Goal: Information Seeking & Learning: Compare options

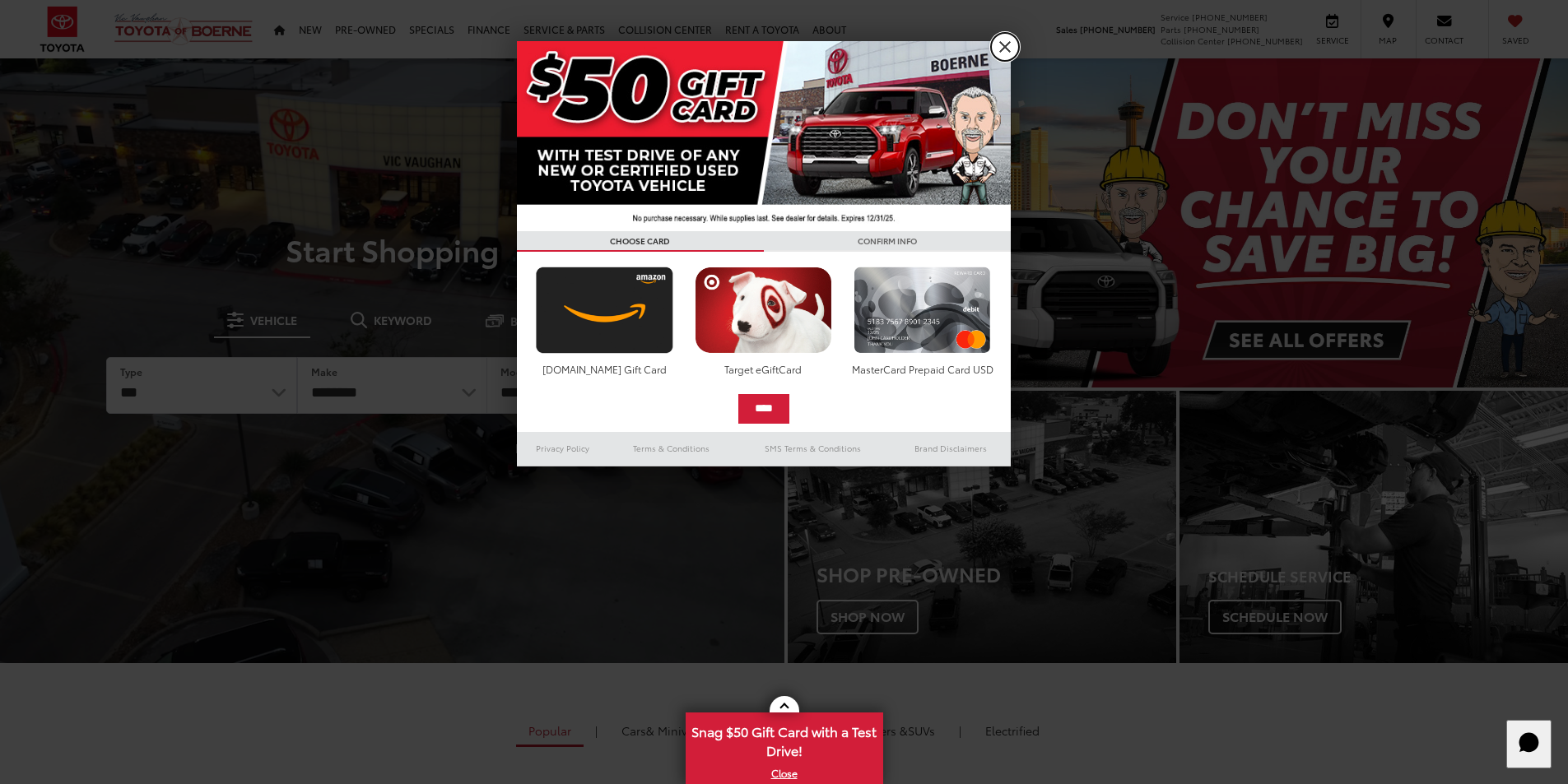
click at [1000, 39] on link "X" at bounding box center [1005, 47] width 28 height 28
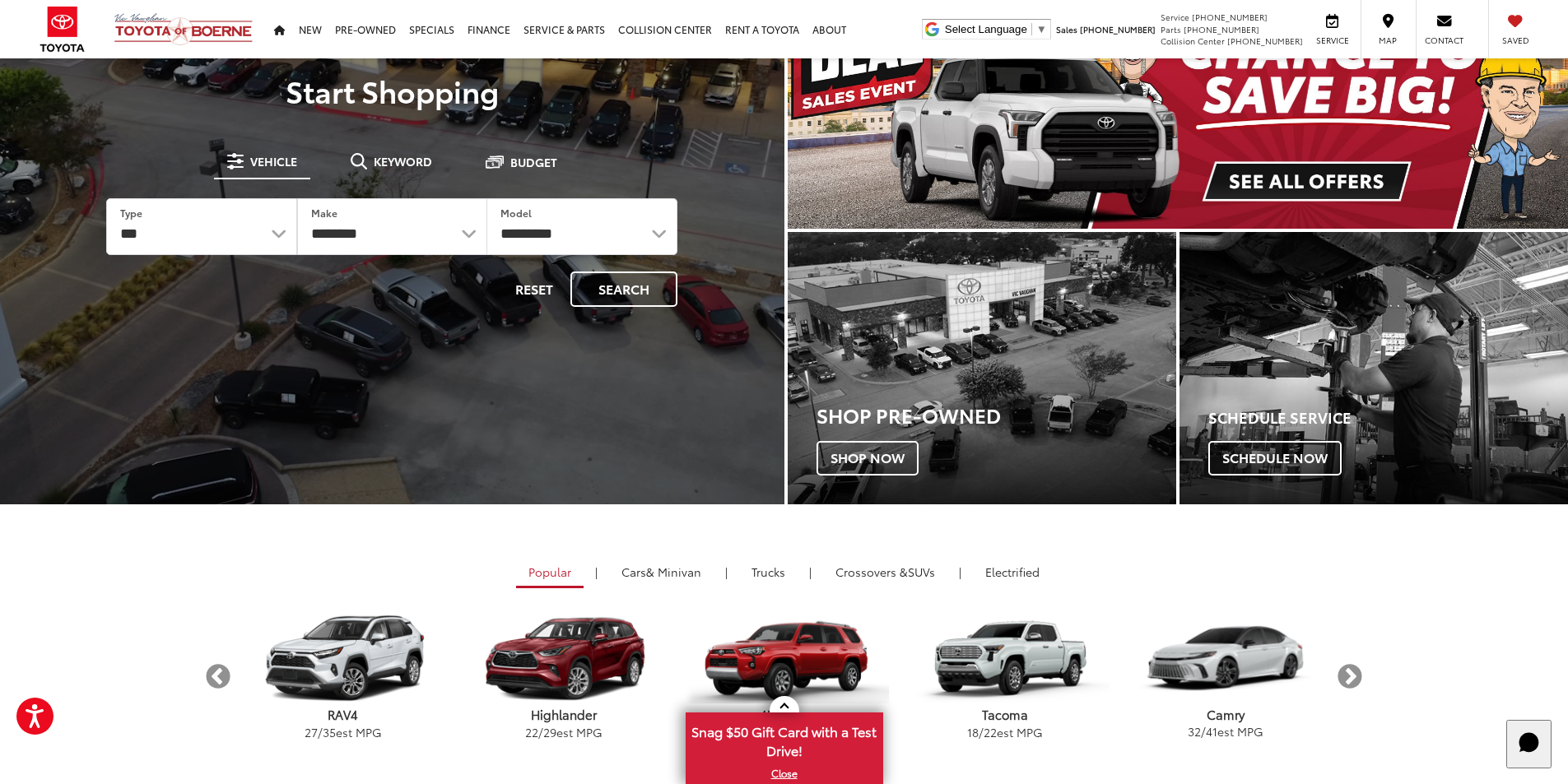
scroll to position [247, 0]
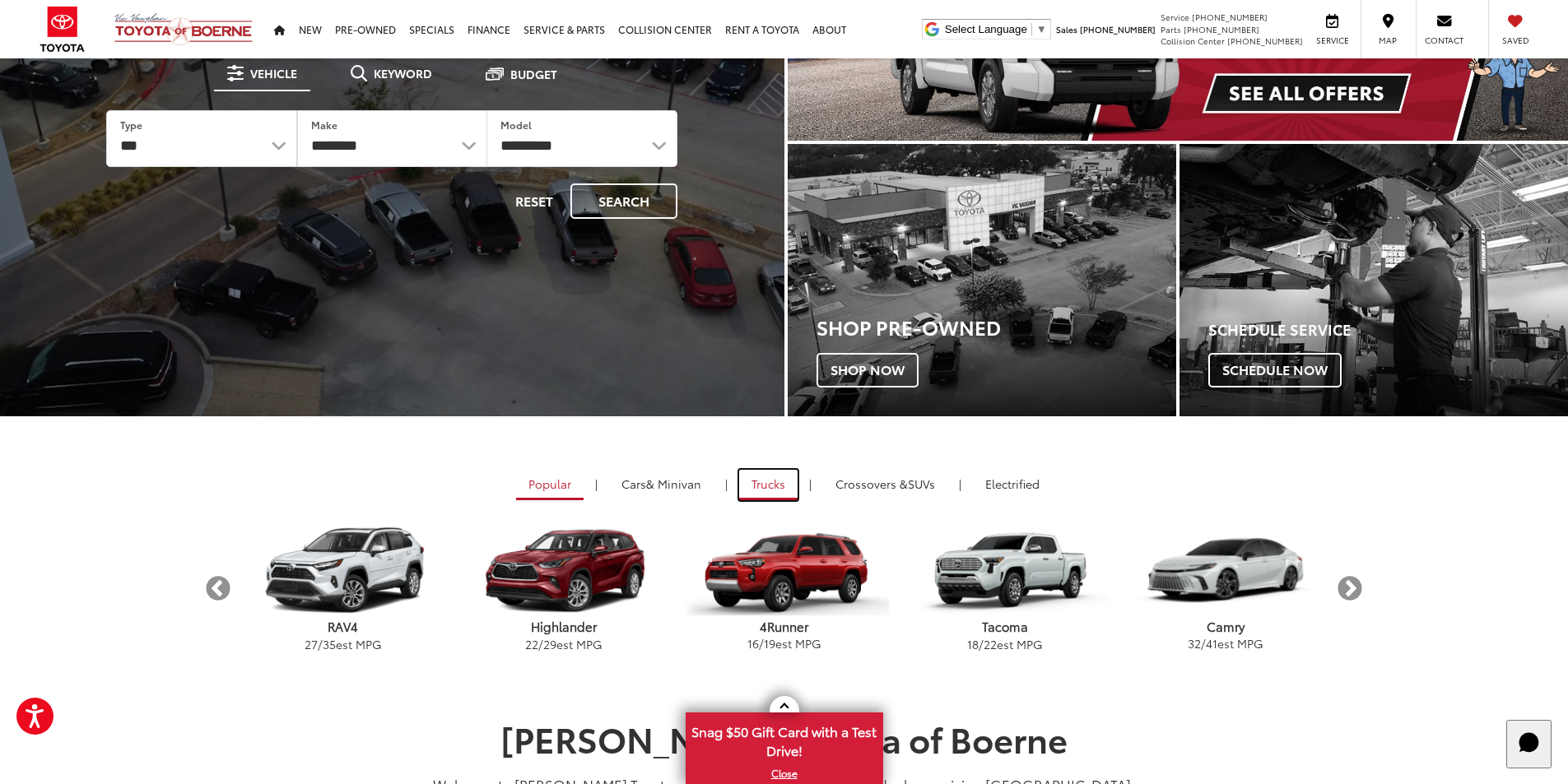
click at [768, 483] on link "Trucks" at bounding box center [768, 484] width 59 height 30
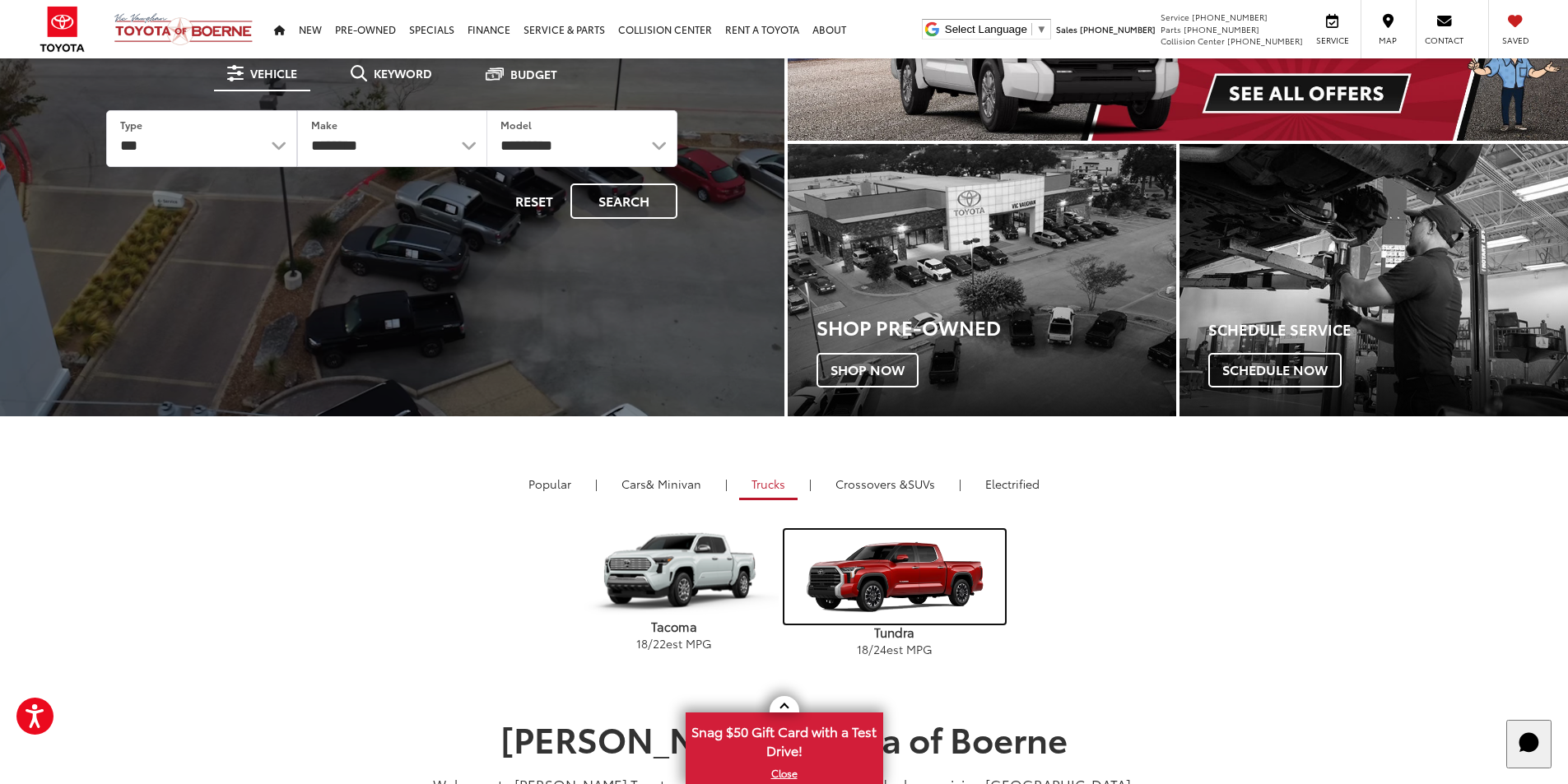
click at [886, 580] on img "carousel" at bounding box center [894, 576] width 221 height 94
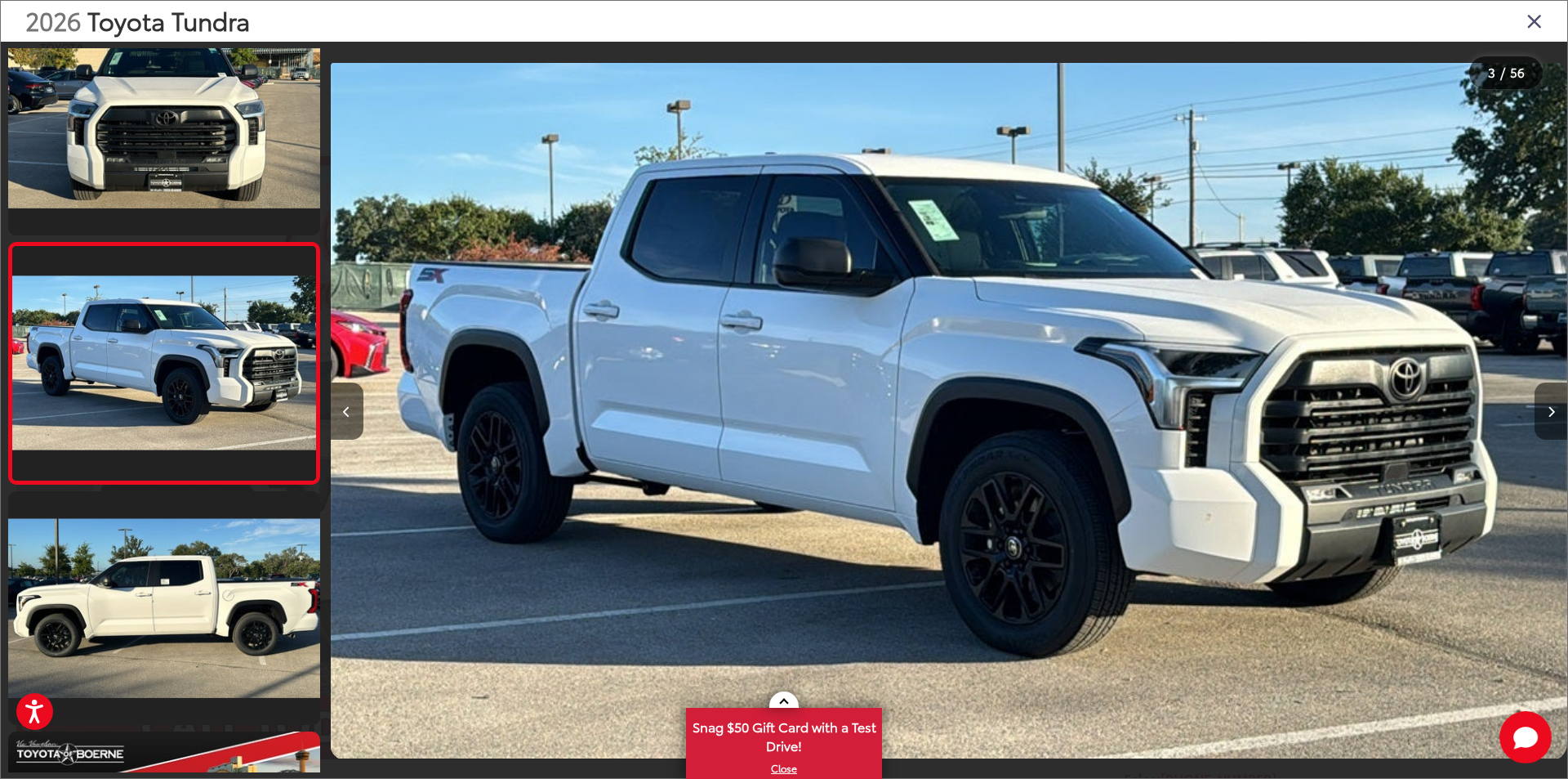
click at [1553, 418] on button "Next image" at bounding box center [1551, 411] width 33 height 57
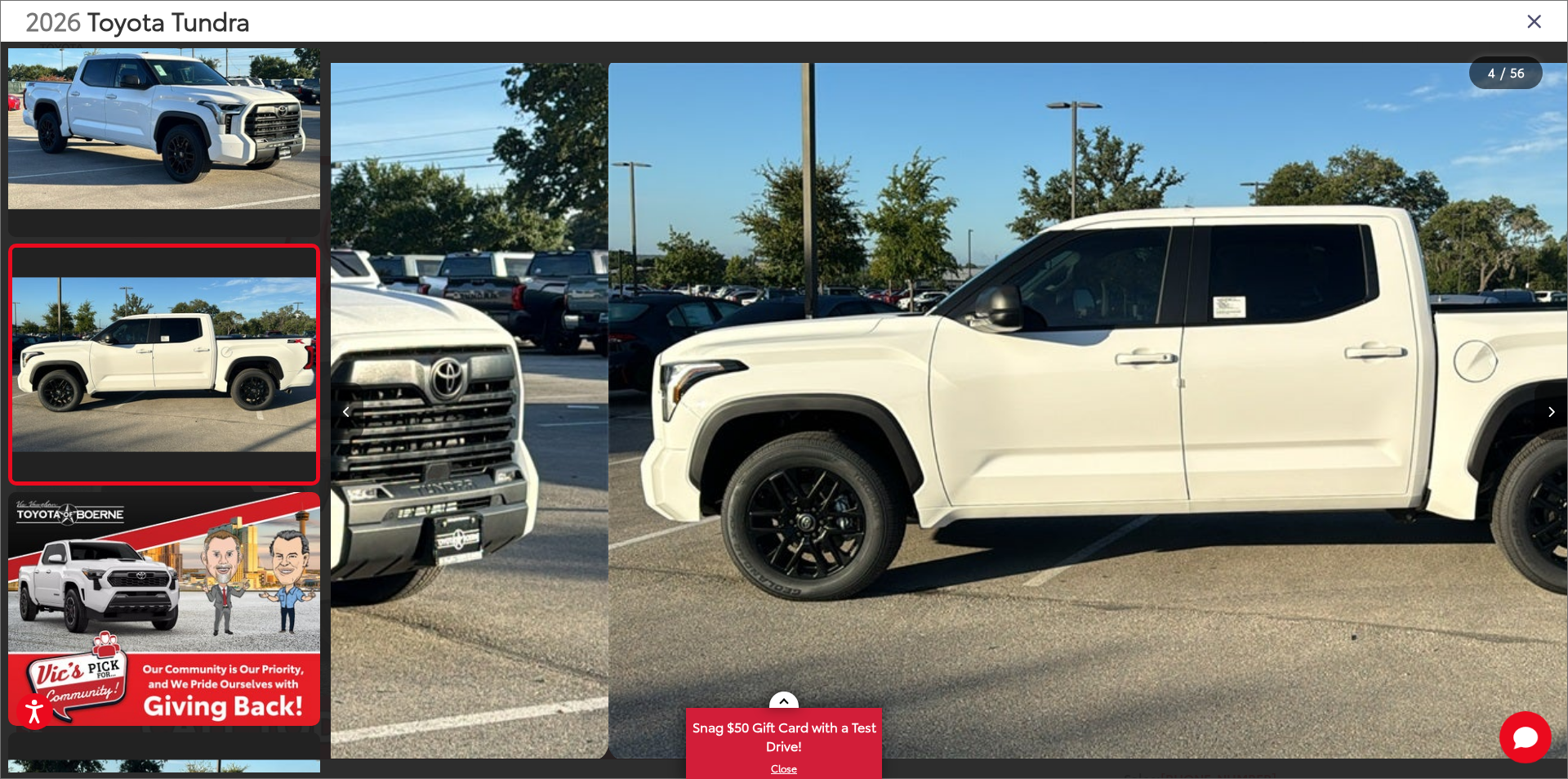
scroll to position [529, 0]
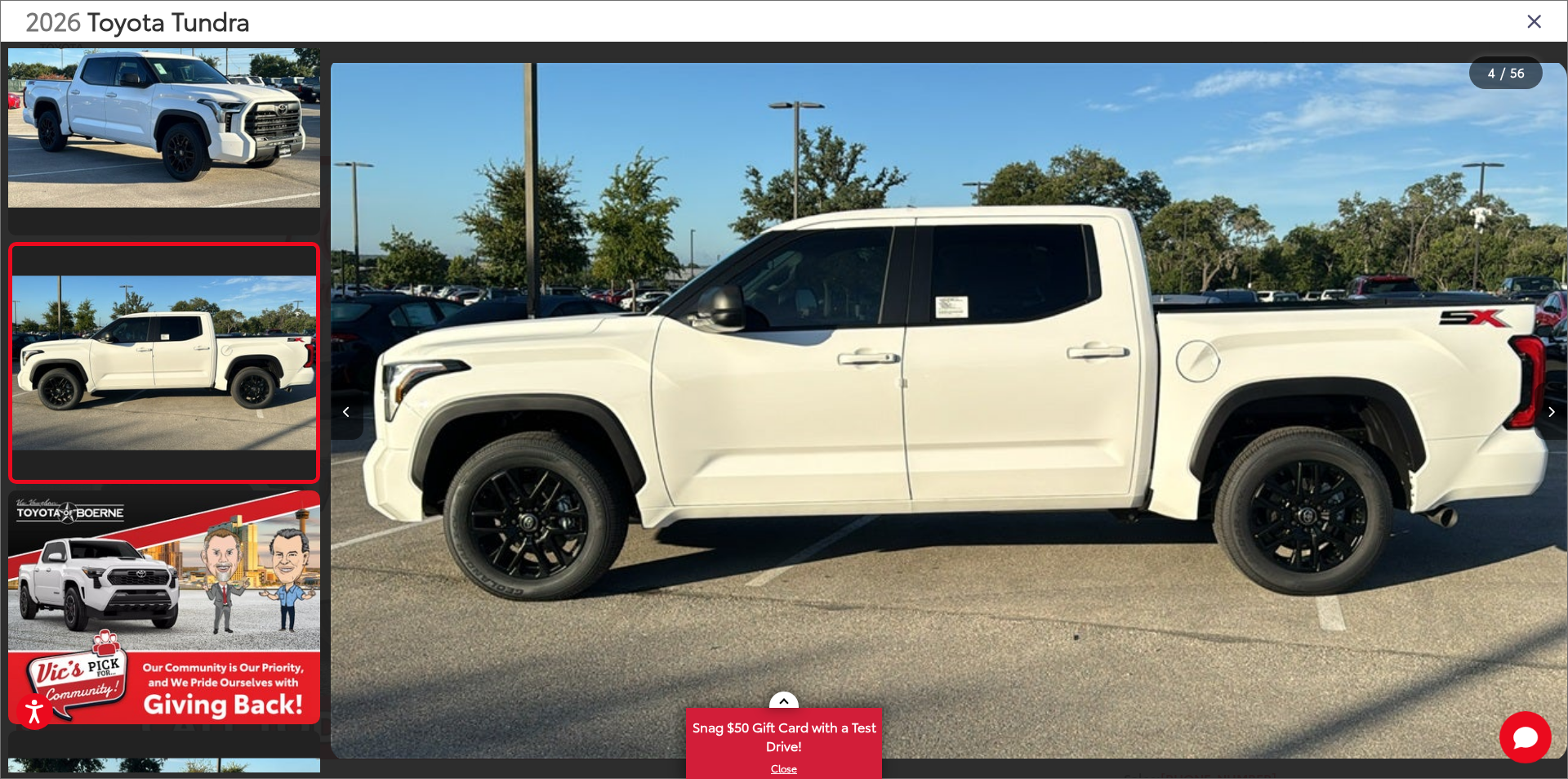
click at [1553, 418] on button "Next image" at bounding box center [1551, 411] width 33 height 57
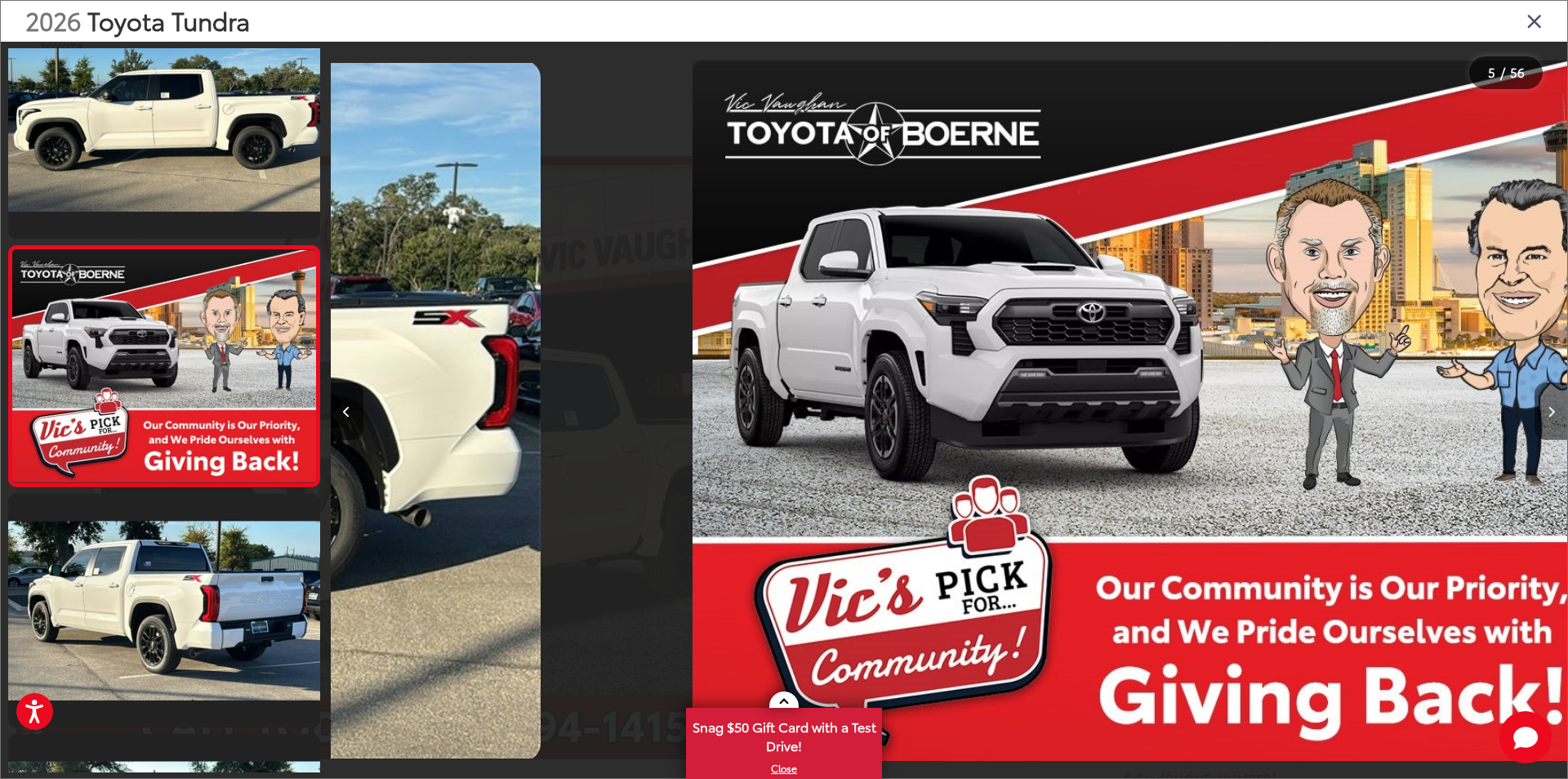
scroll to position [769, 0]
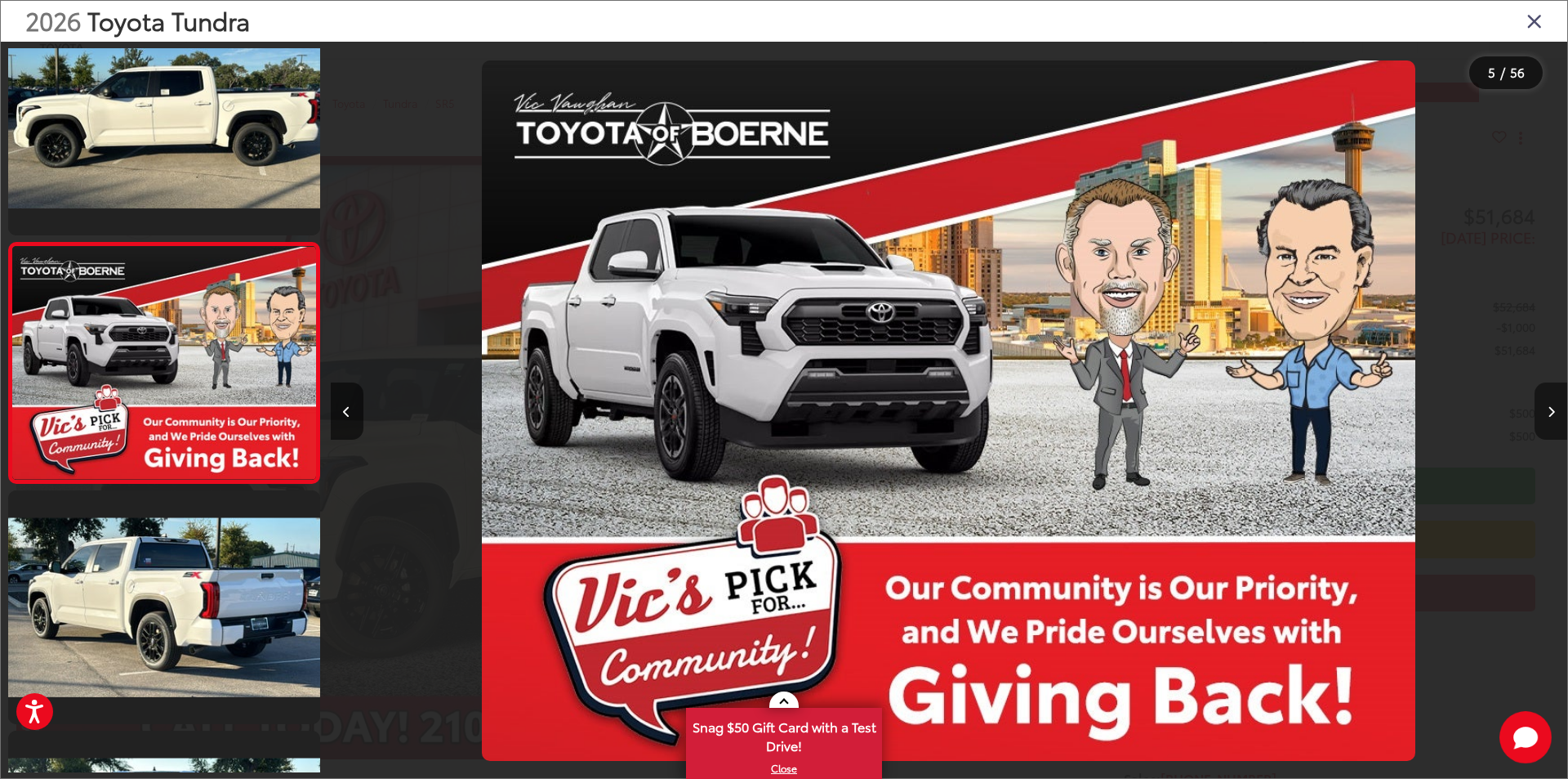
click at [1553, 418] on button "Next image" at bounding box center [1551, 411] width 33 height 57
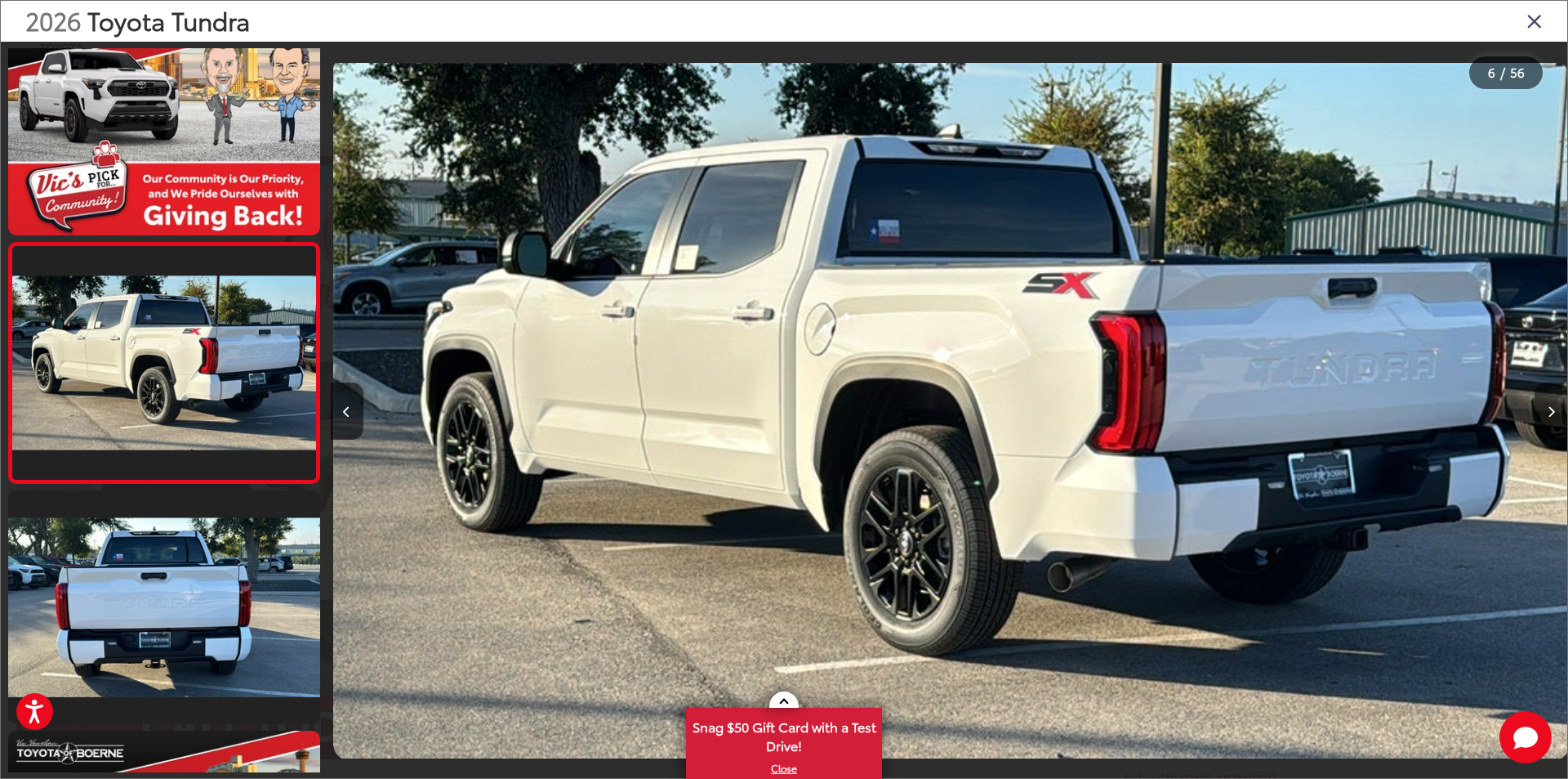
scroll to position [0, 6185]
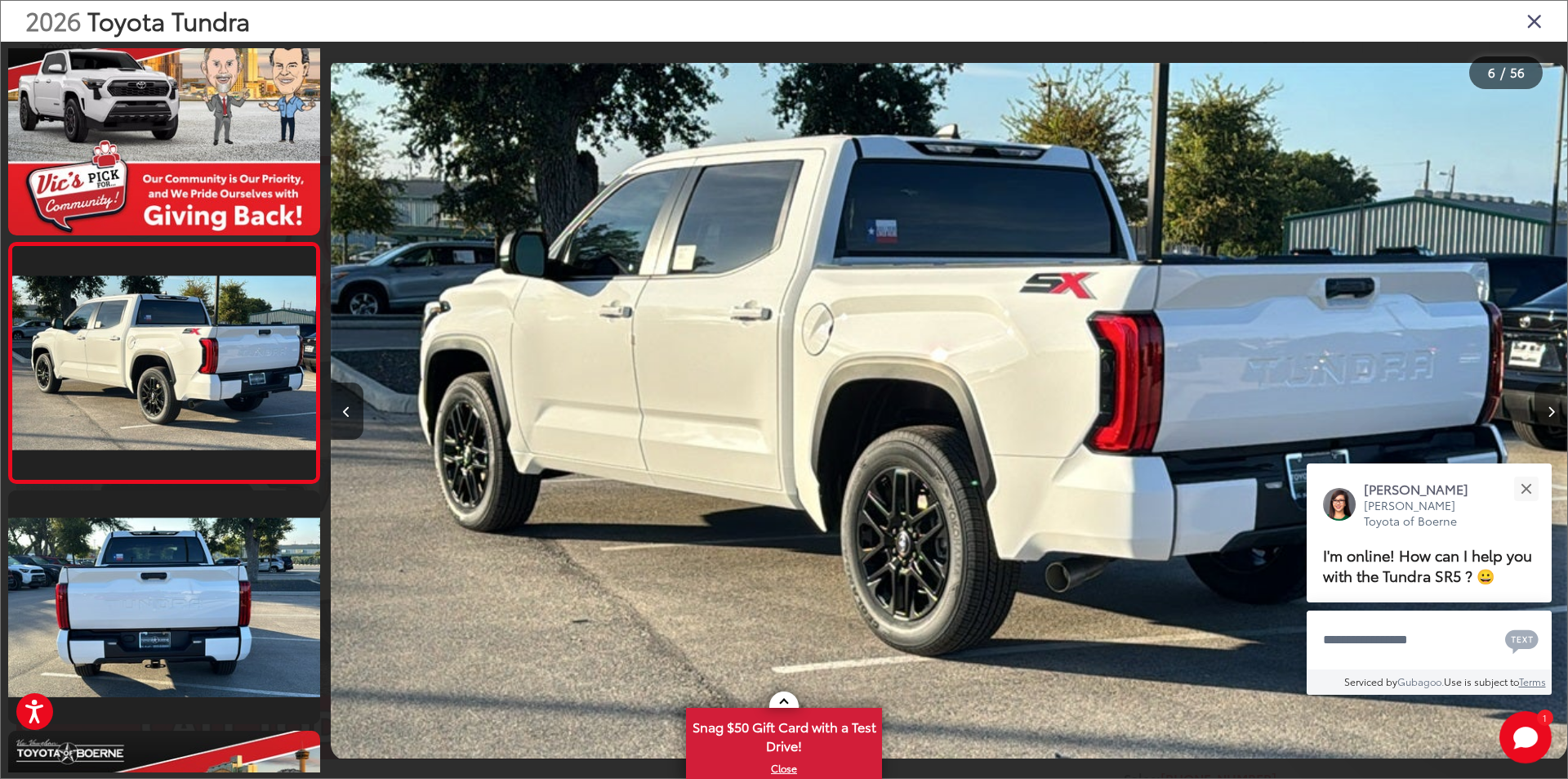
click at [1553, 418] on button "Next image" at bounding box center [1551, 411] width 33 height 57
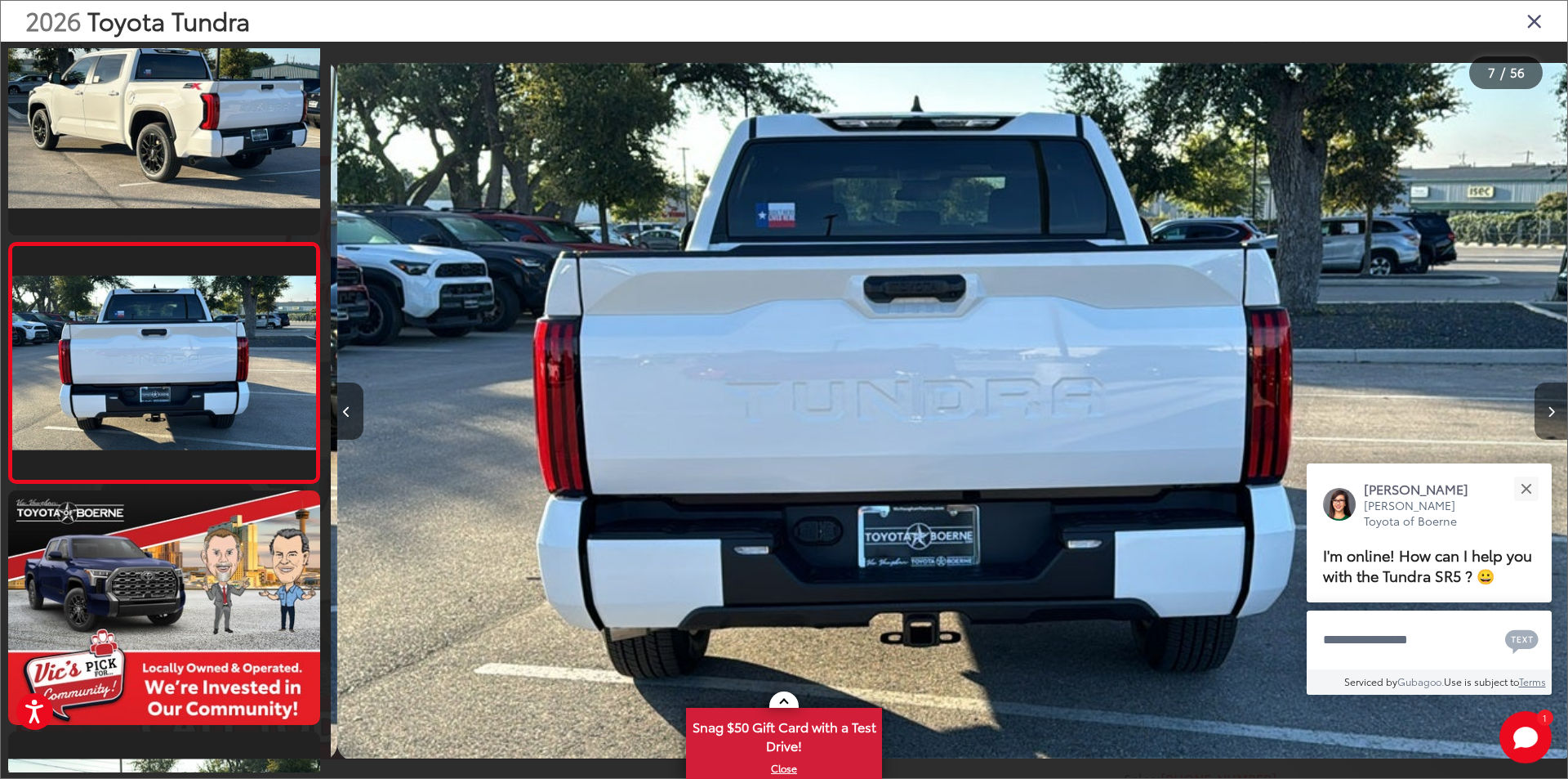
scroll to position [0, 7422]
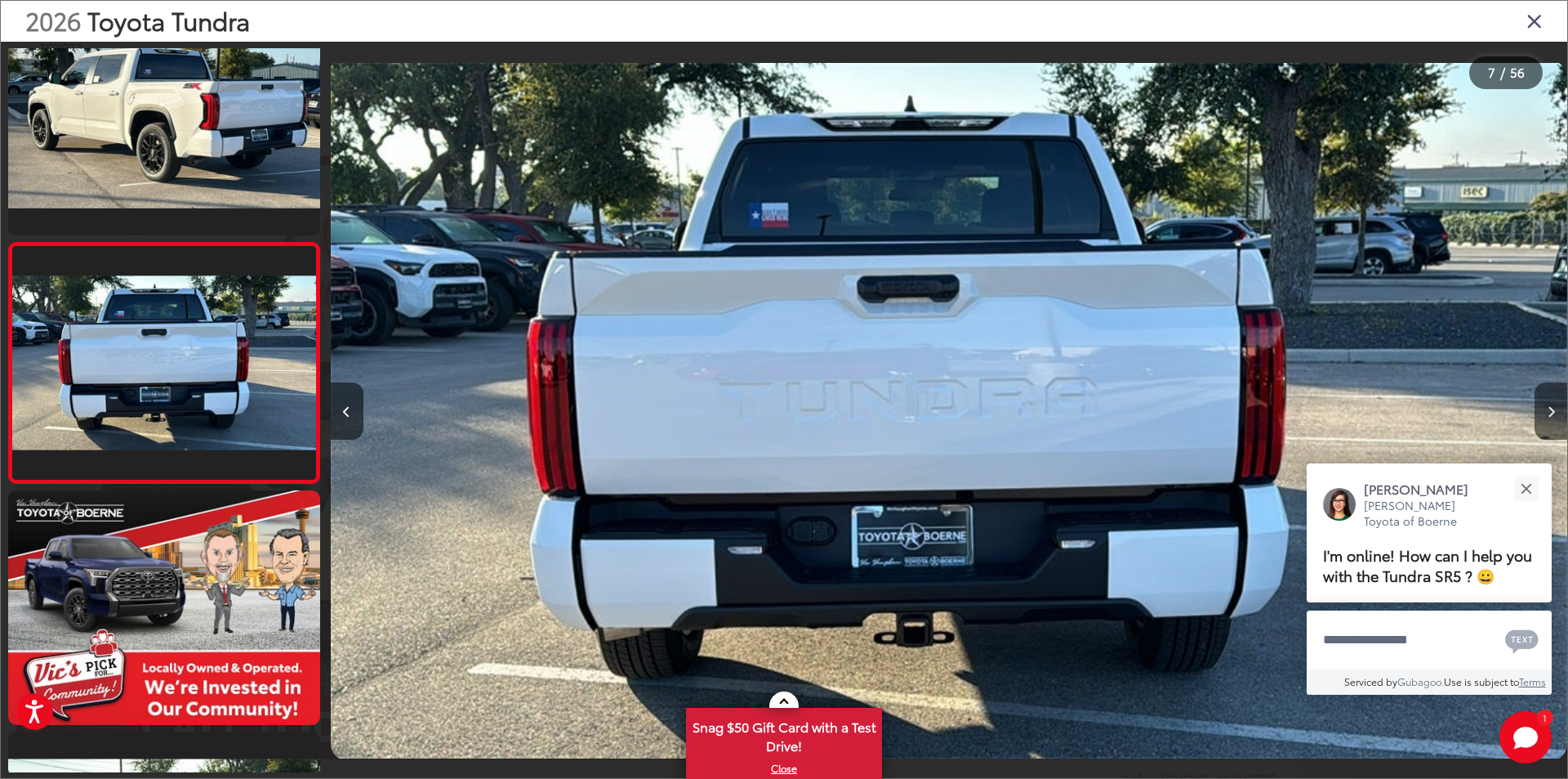
click at [1551, 407] on icon "Next image" at bounding box center [1552, 412] width 7 height 12
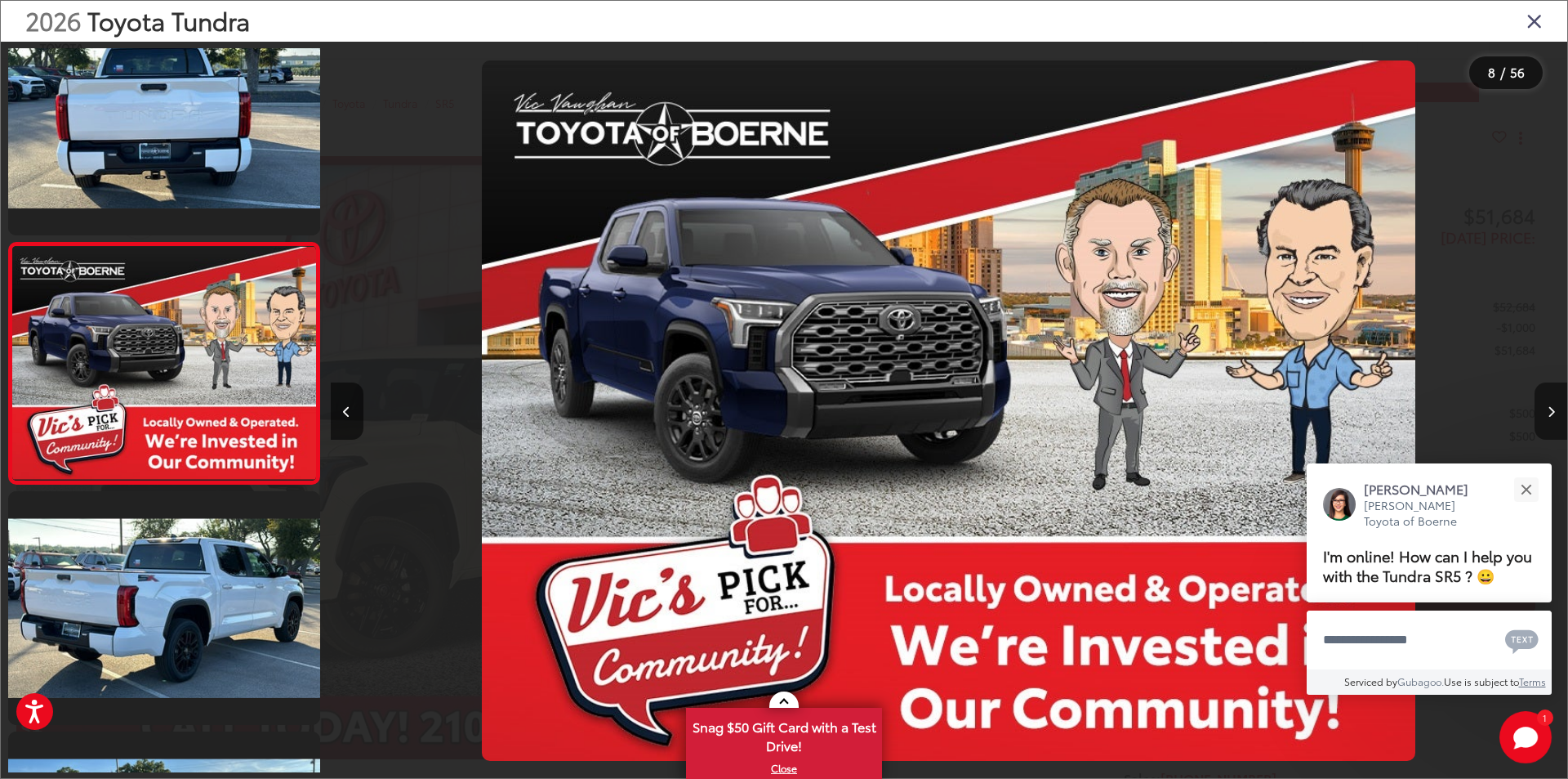
scroll to position [0, 0]
click at [1551, 407] on icon "Next image" at bounding box center [1552, 412] width 7 height 12
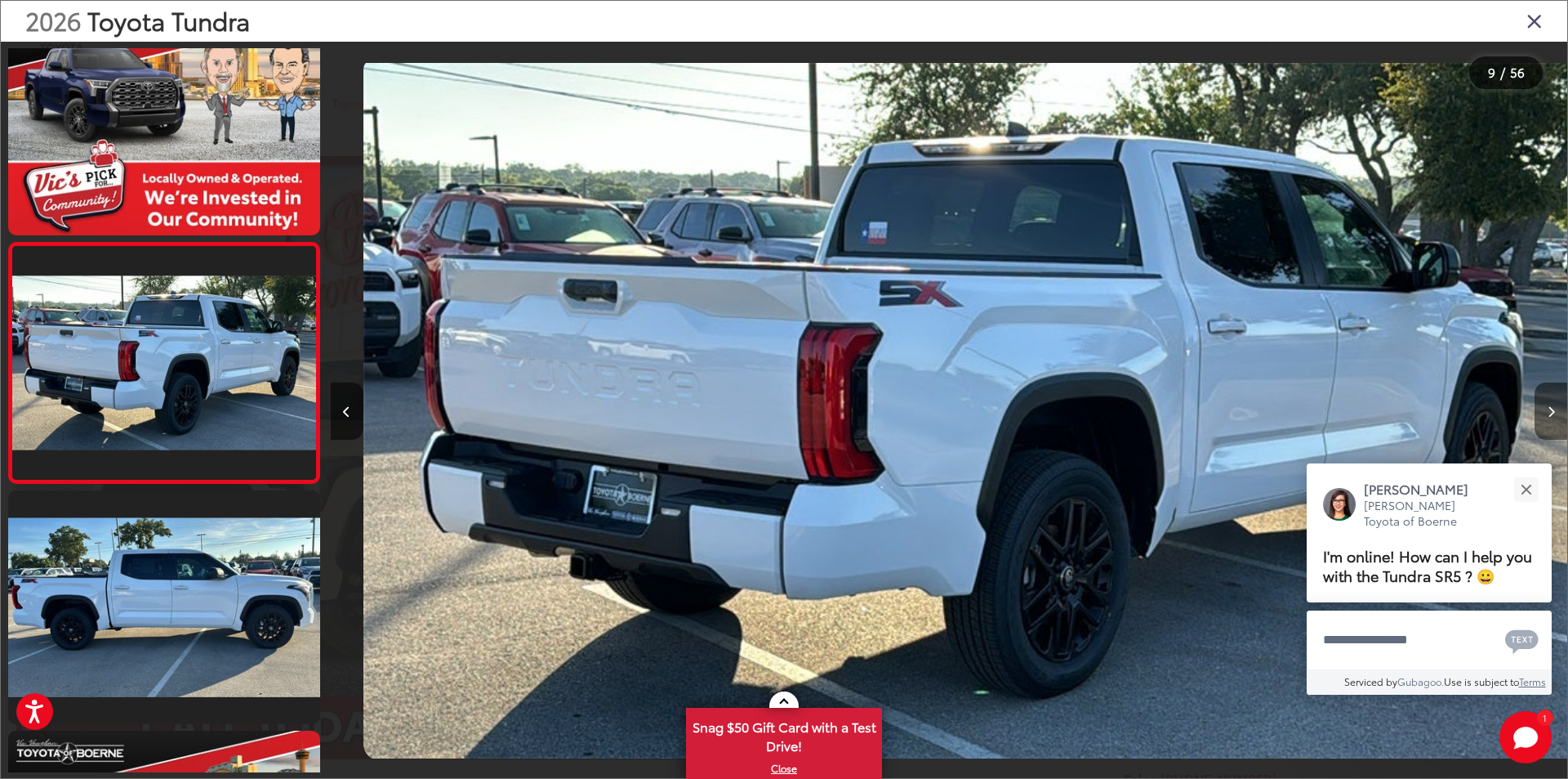
scroll to position [0, 9896]
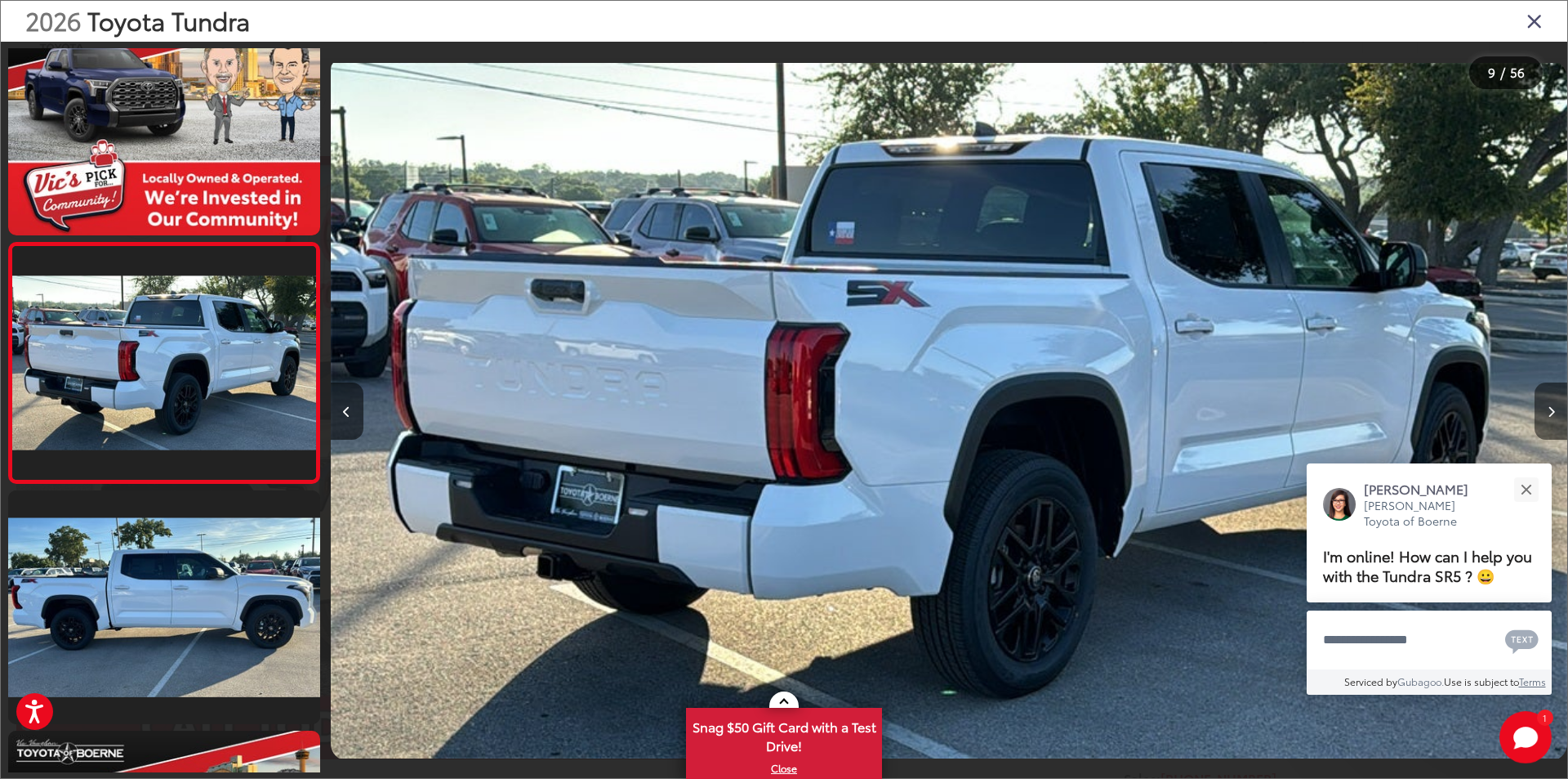
click at [1551, 407] on icon "Next image" at bounding box center [1552, 412] width 7 height 12
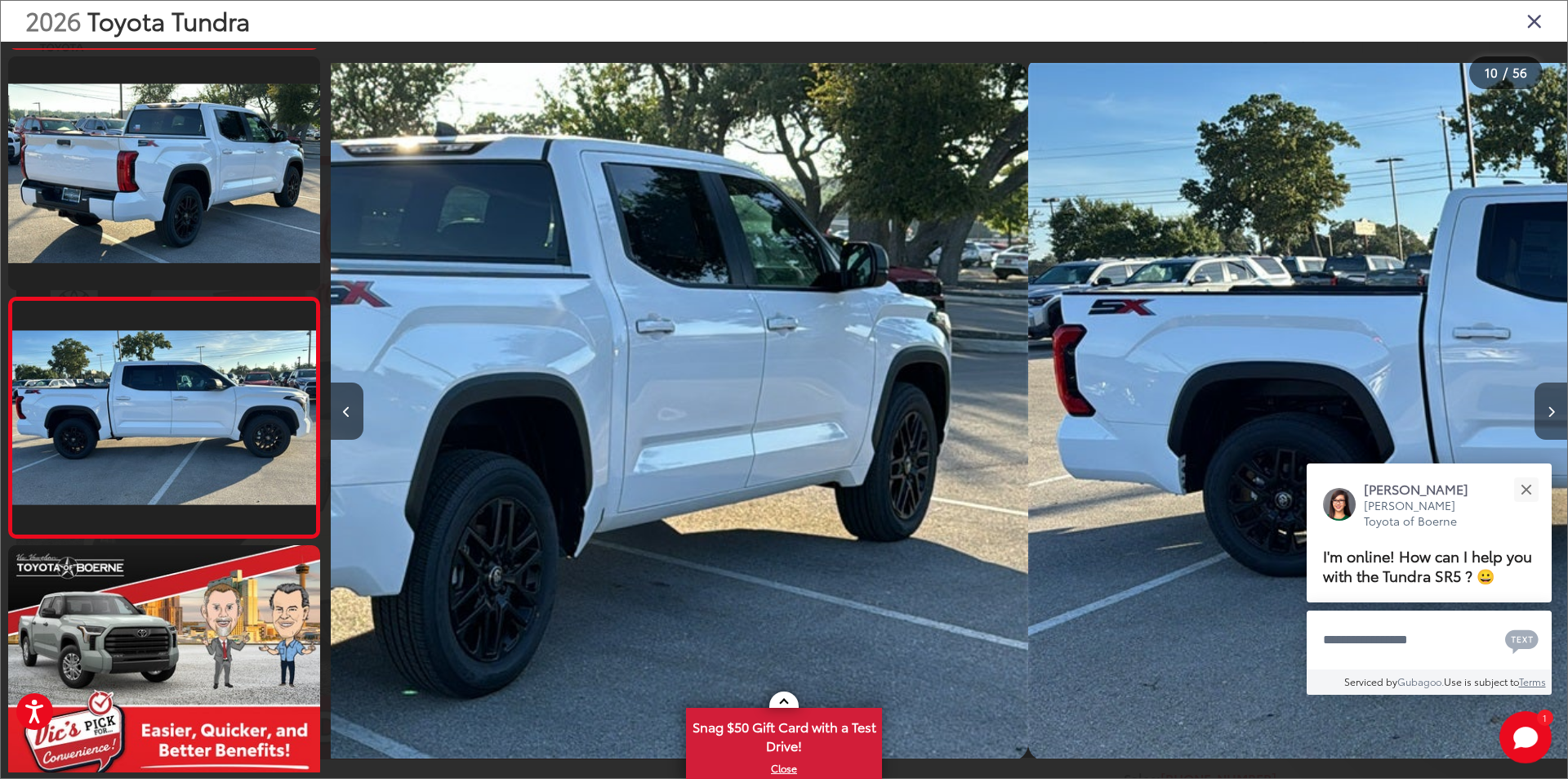
scroll to position [0, 0]
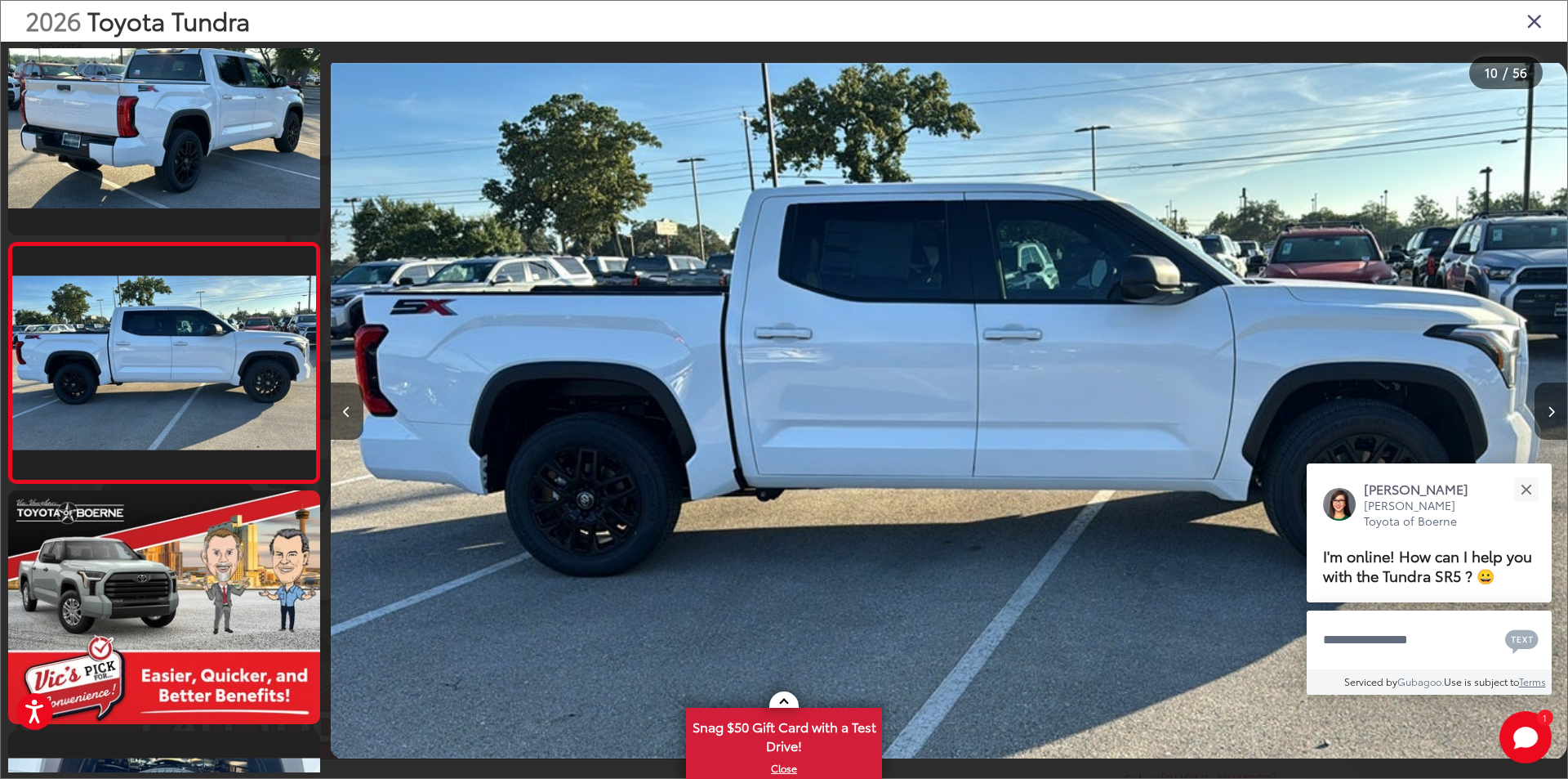
click at [1551, 407] on icon "Next image" at bounding box center [1552, 412] width 7 height 12
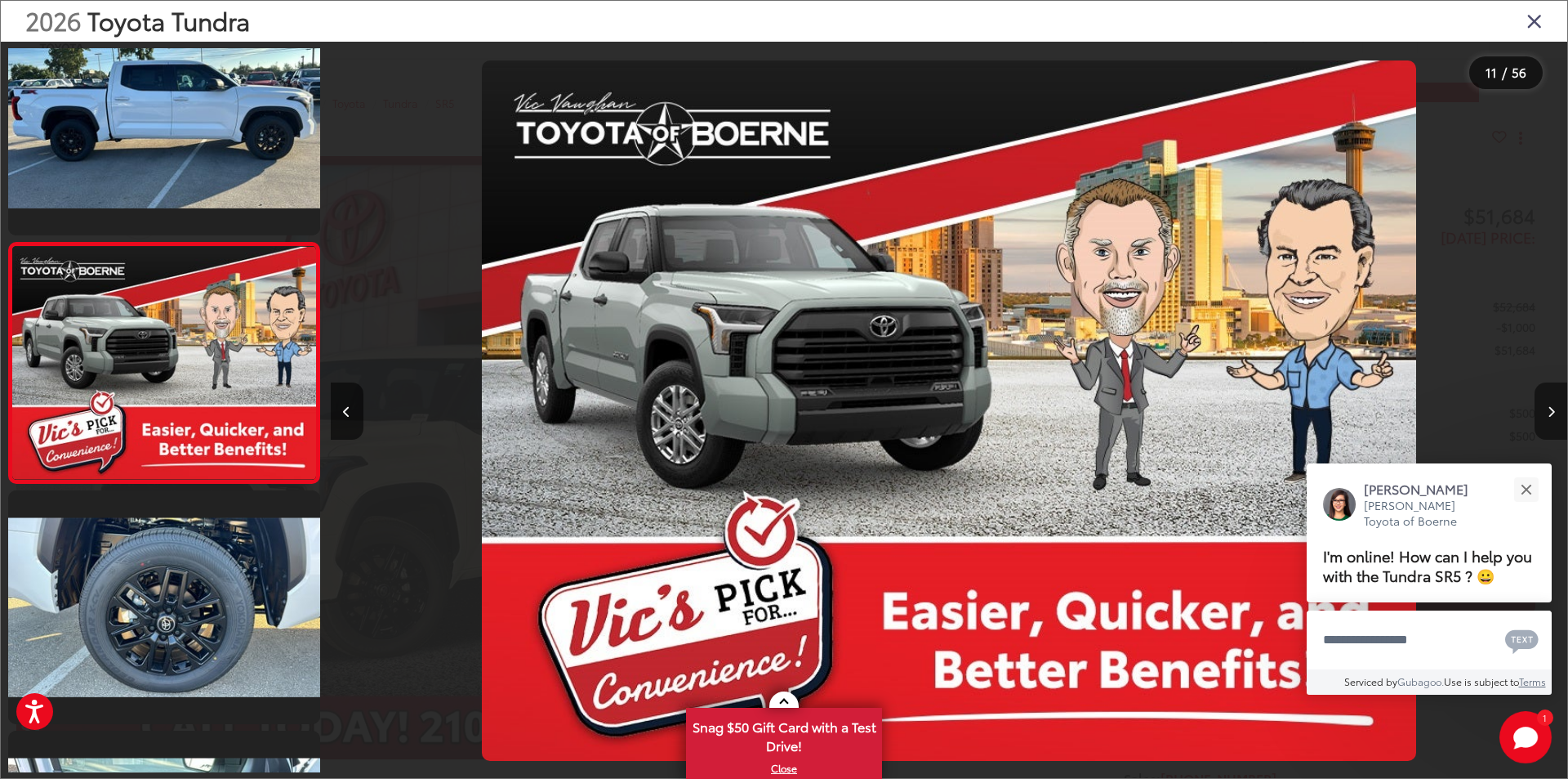
click at [1551, 407] on icon "Next image" at bounding box center [1552, 412] width 7 height 12
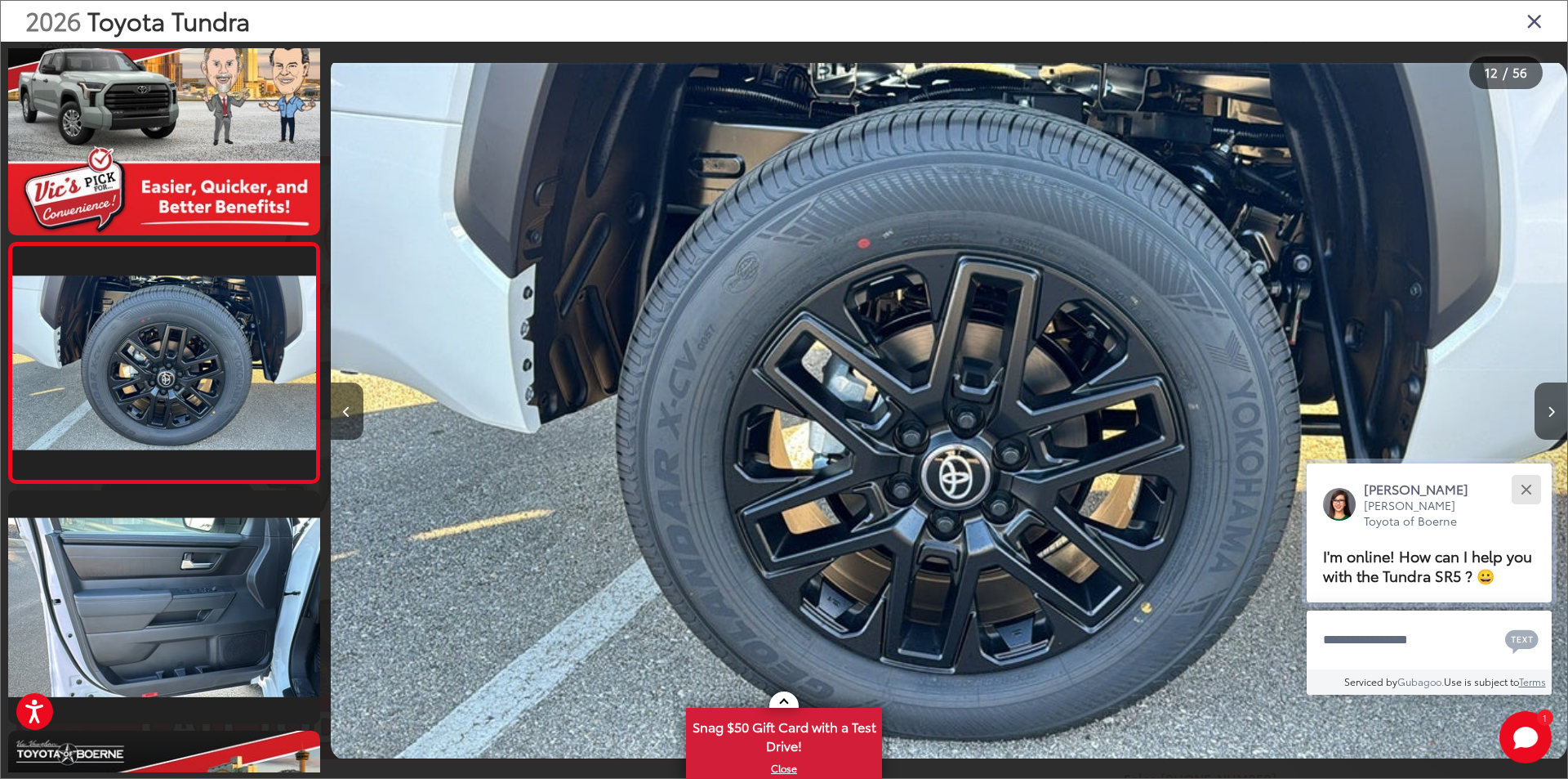
click at [1526, 487] on div "Close" at bounding box center [1526, 489] width 11 height 11
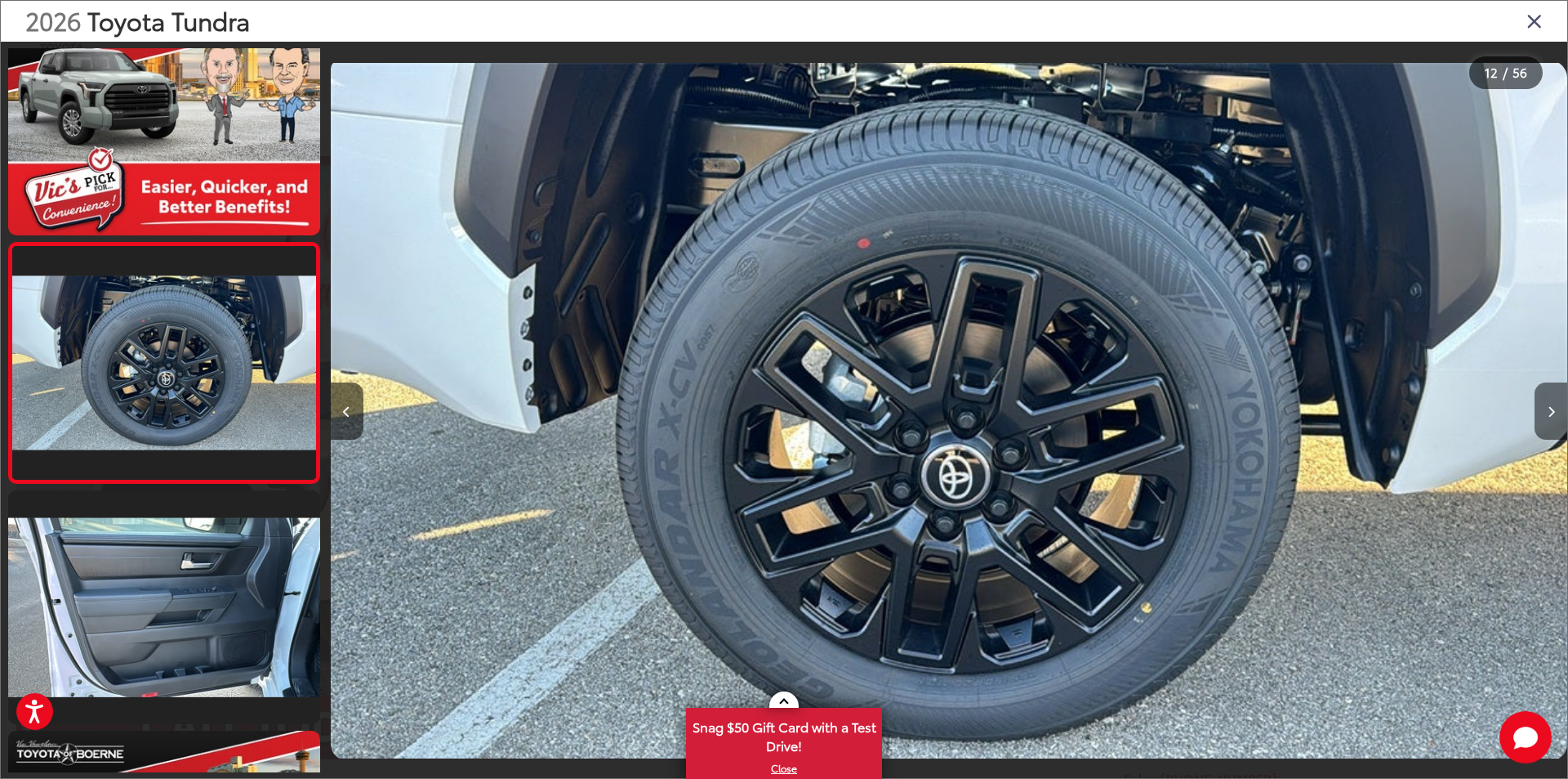
click at [1551, 411] on icon "Next image" at bounding box center [1552, 412] width 7 height 12
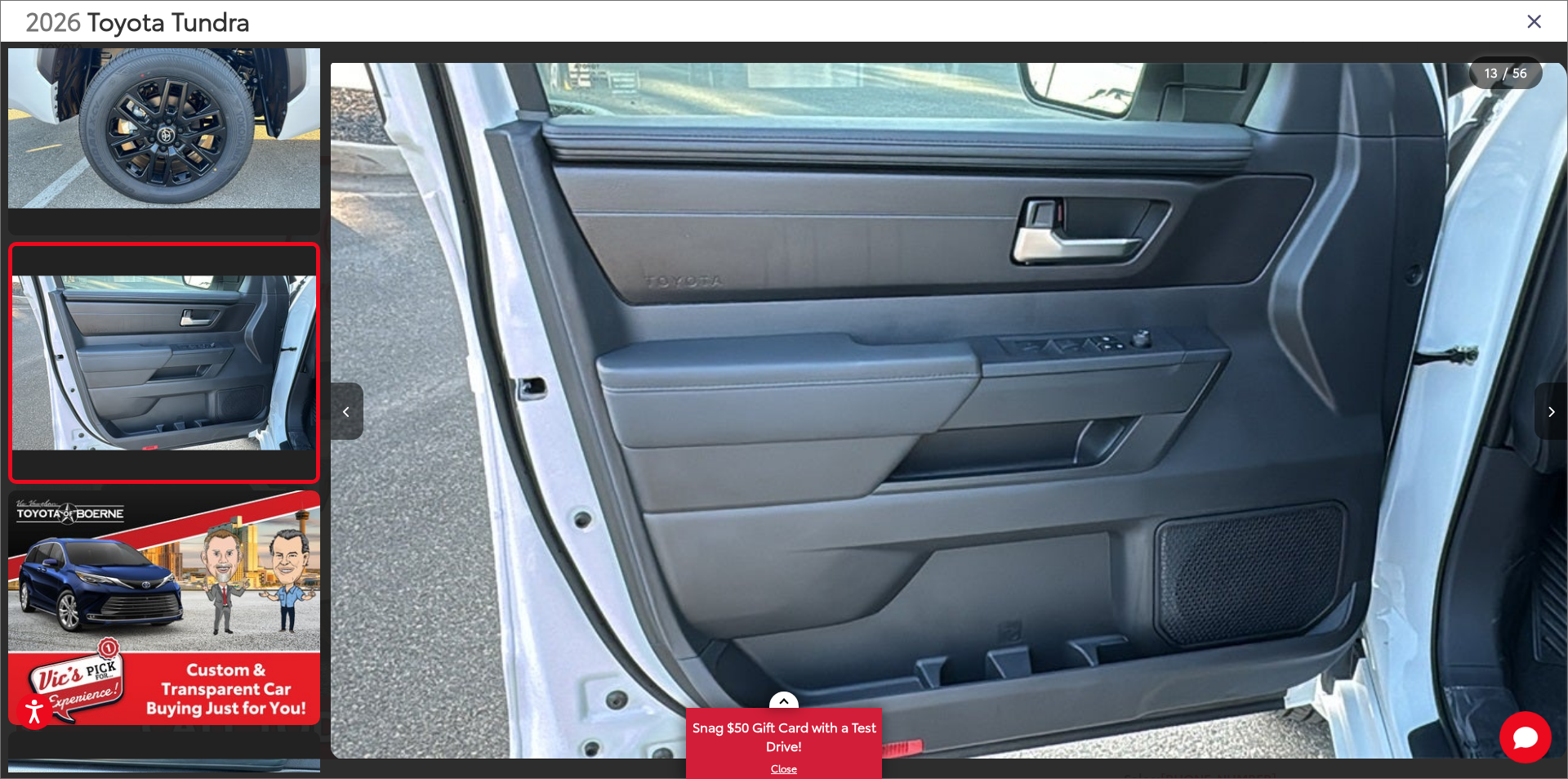
click at [1551, 411] on icon "Next image" at bounding box center [1552, 412] width 7 height 12
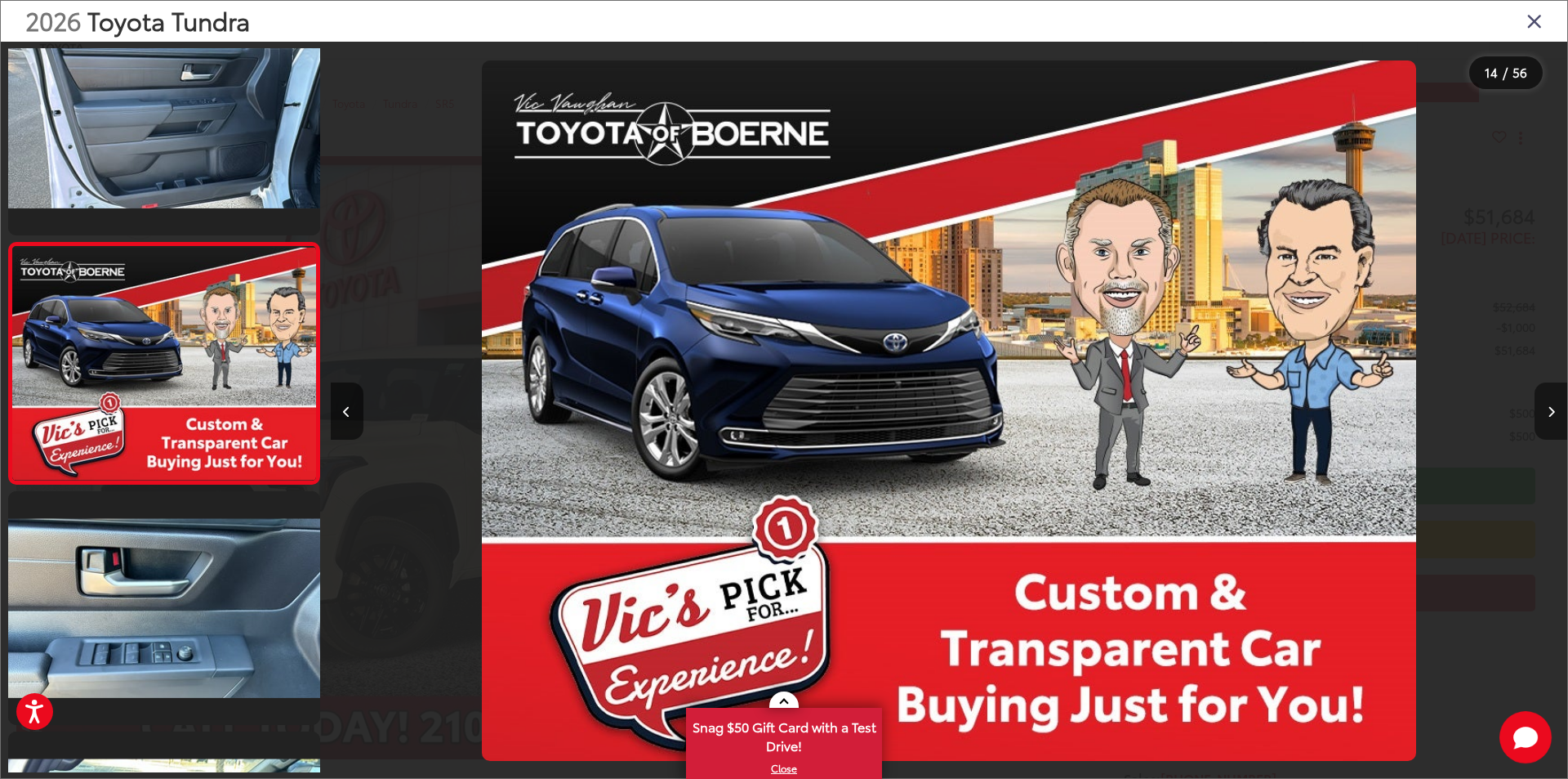
click at [1551, 411] on icon "Next image" at bounding box center [1552, 412] width 7 height 12
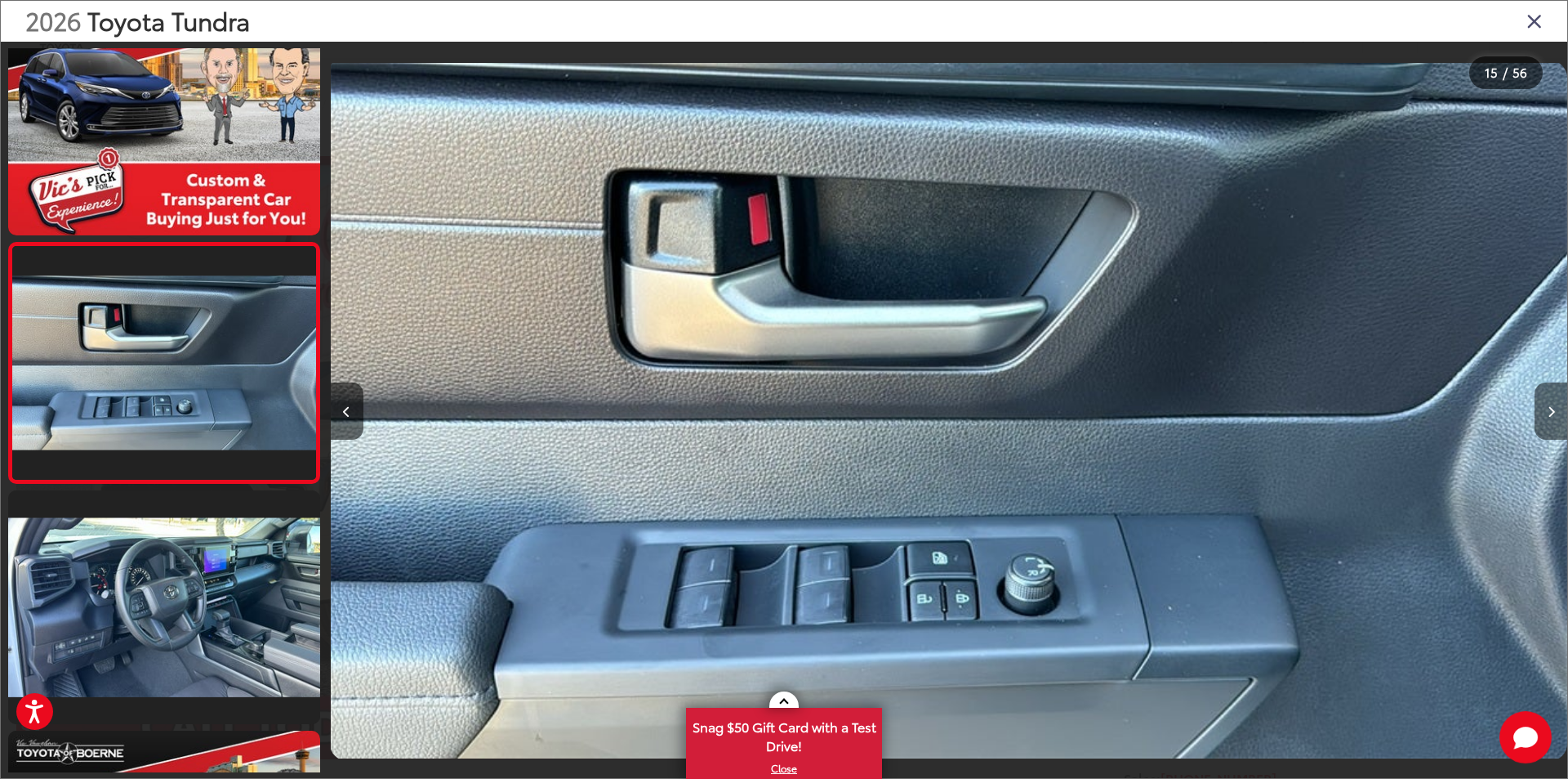
click at [1551, 411] on icon "Next image" at bounding box center [1552, 412] width 7 height 12
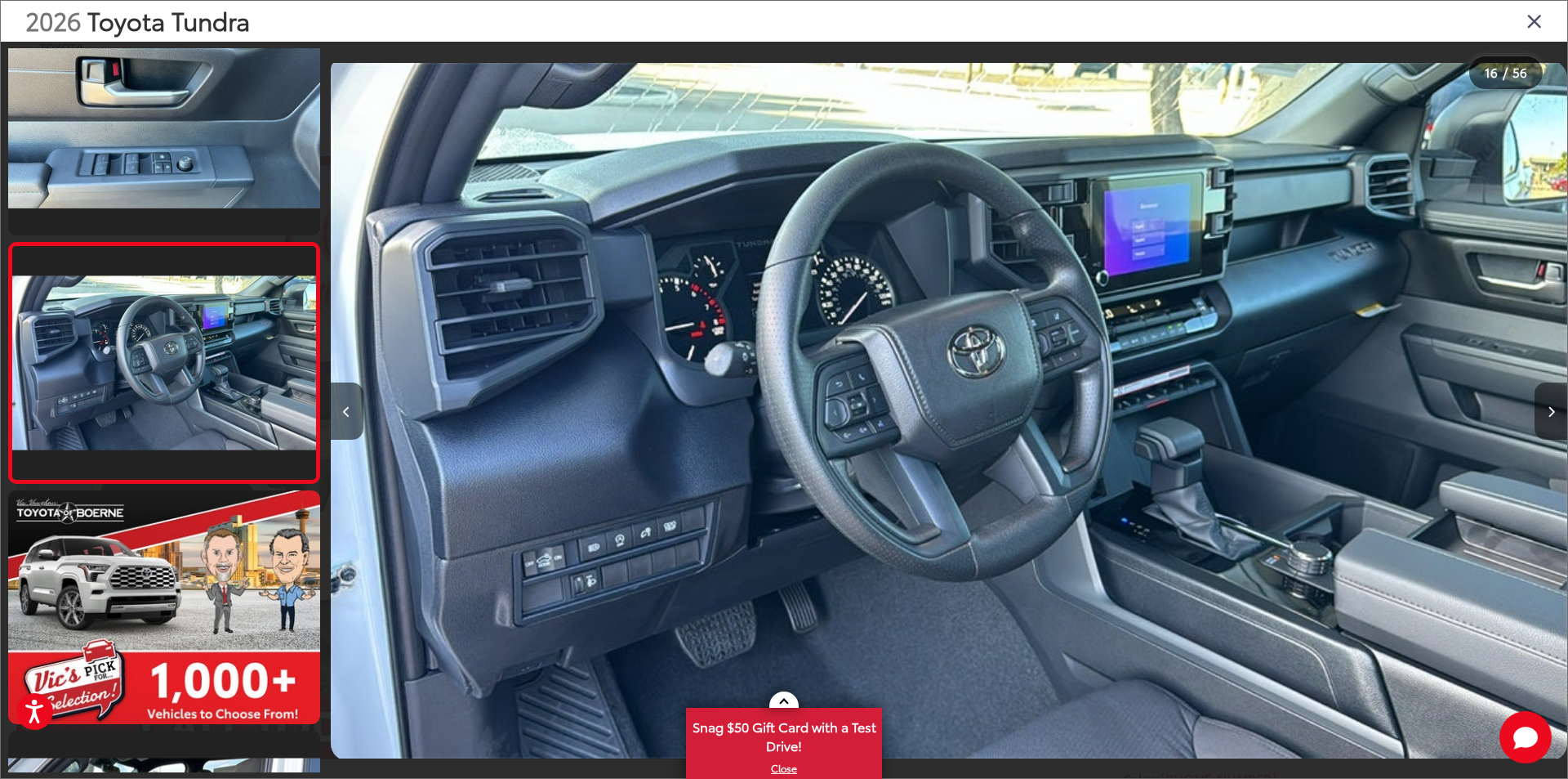
click at [1551, 411] on icon "Next image" at bounding box center [1552, 412] width 7 height 12
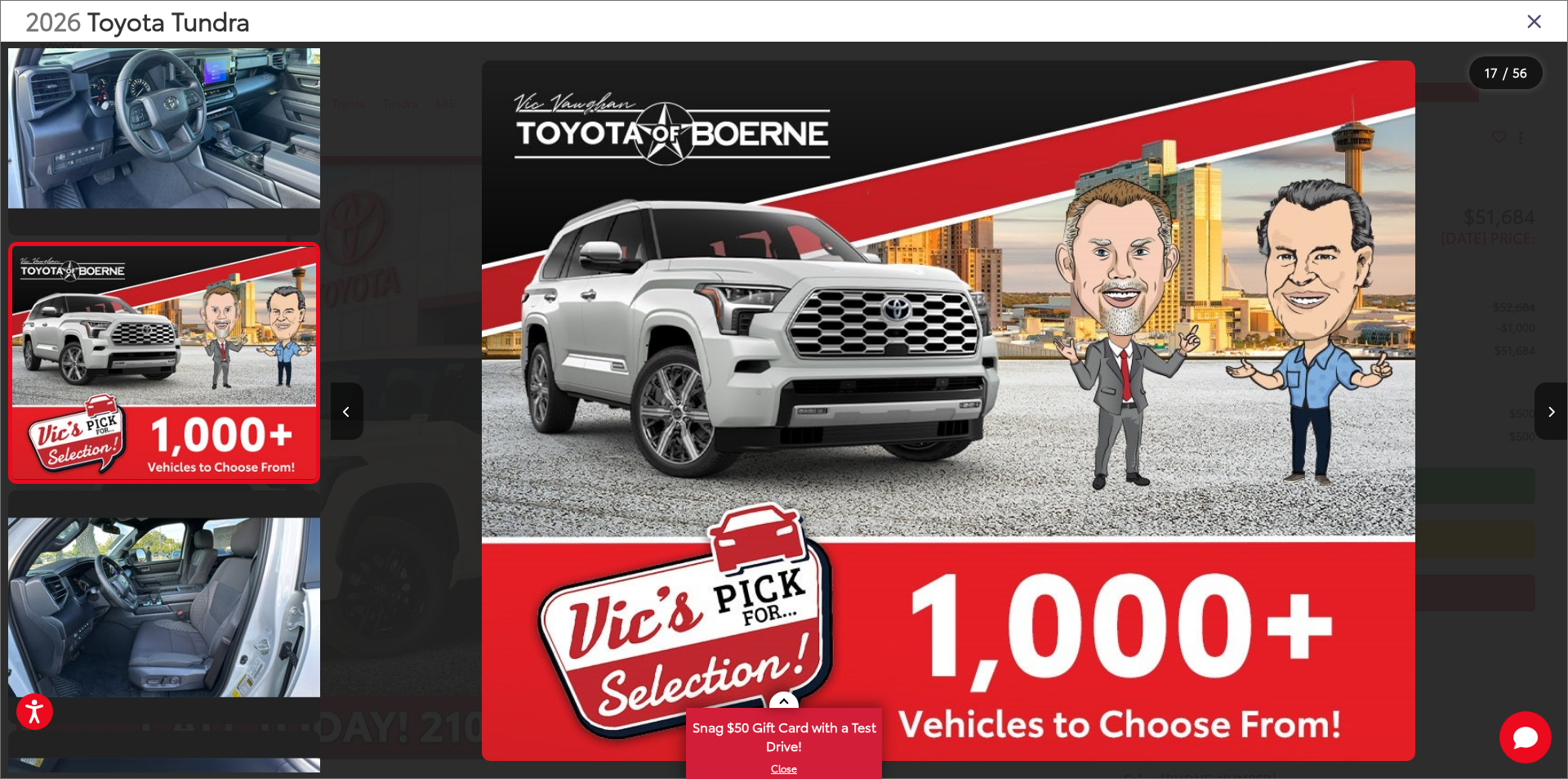
click at [1546, 15] on div "2026 Toyota Tundra" at bounding box center [784, 21] width 1567 height 41
click at [1540, 20] on icon "Close gallery" at bounding box center [1534, 20] width 16 height 21
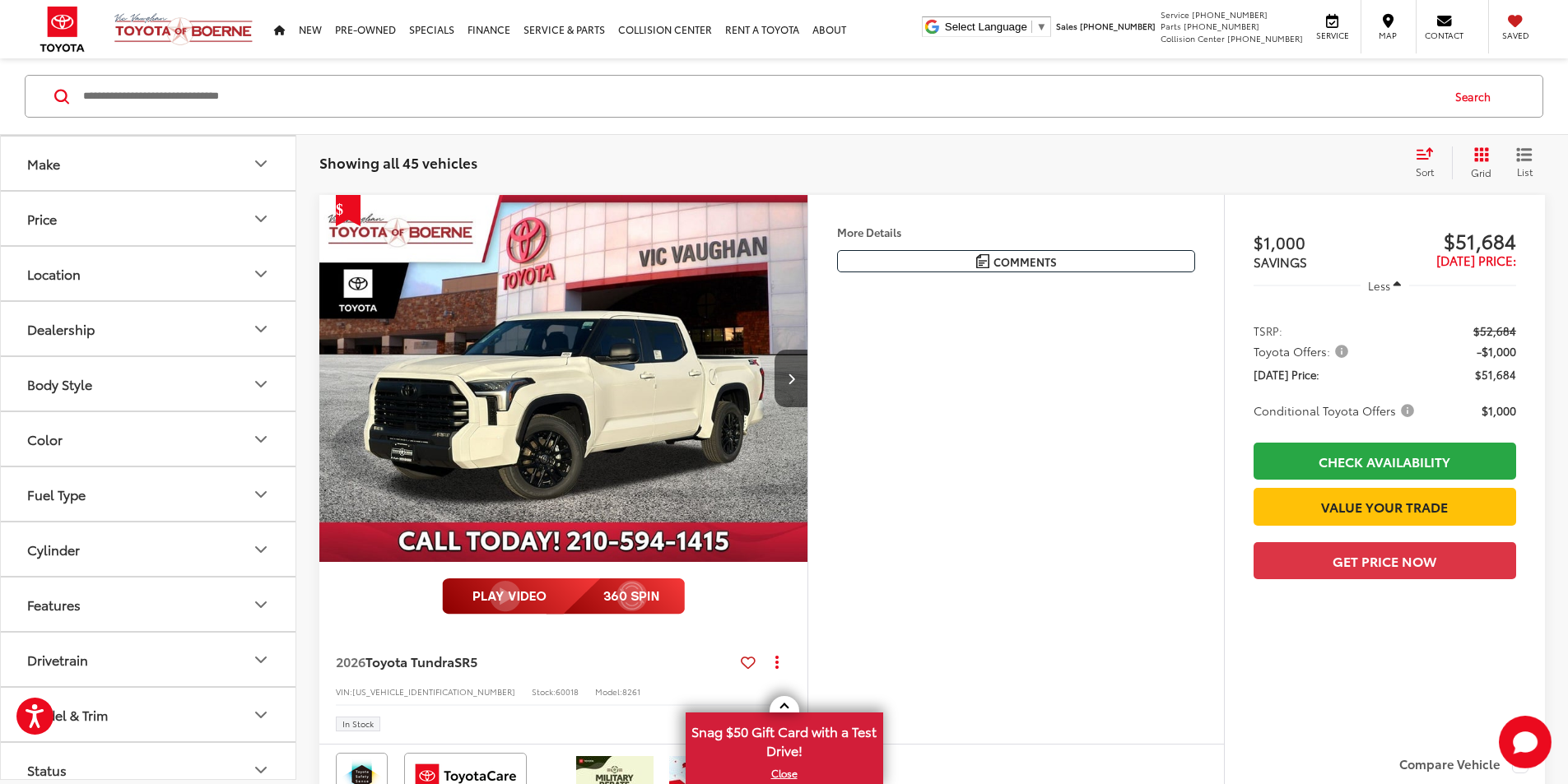
click at [142, 654] on button "Drivetrain" at bounding box center [149, 659] width 297 height 53
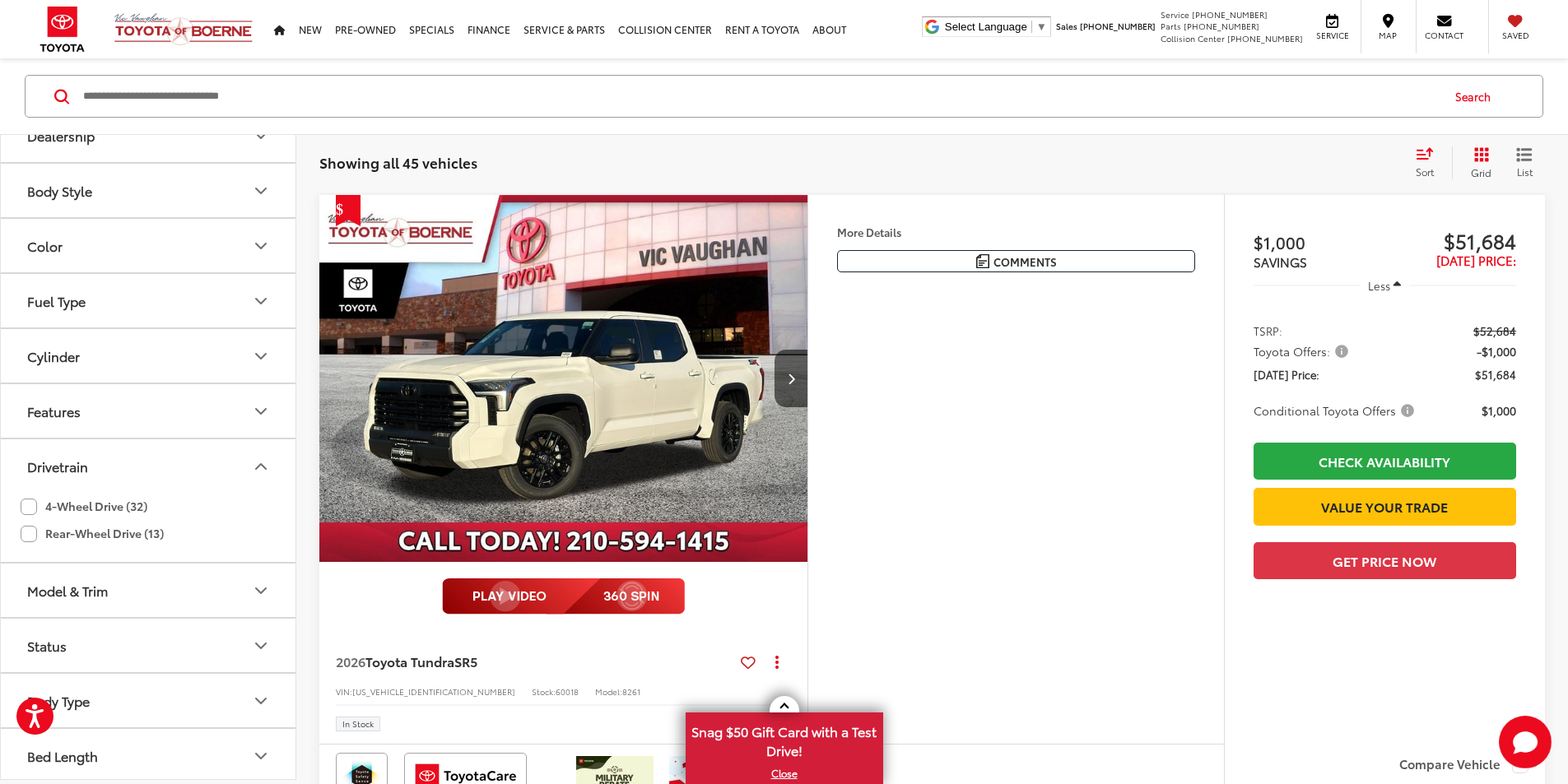
scroll to position [362, 0]
click at [30, 502] on label "4-Wheel Drive (32)" at bounding box center [83, 502] width 126 height 27
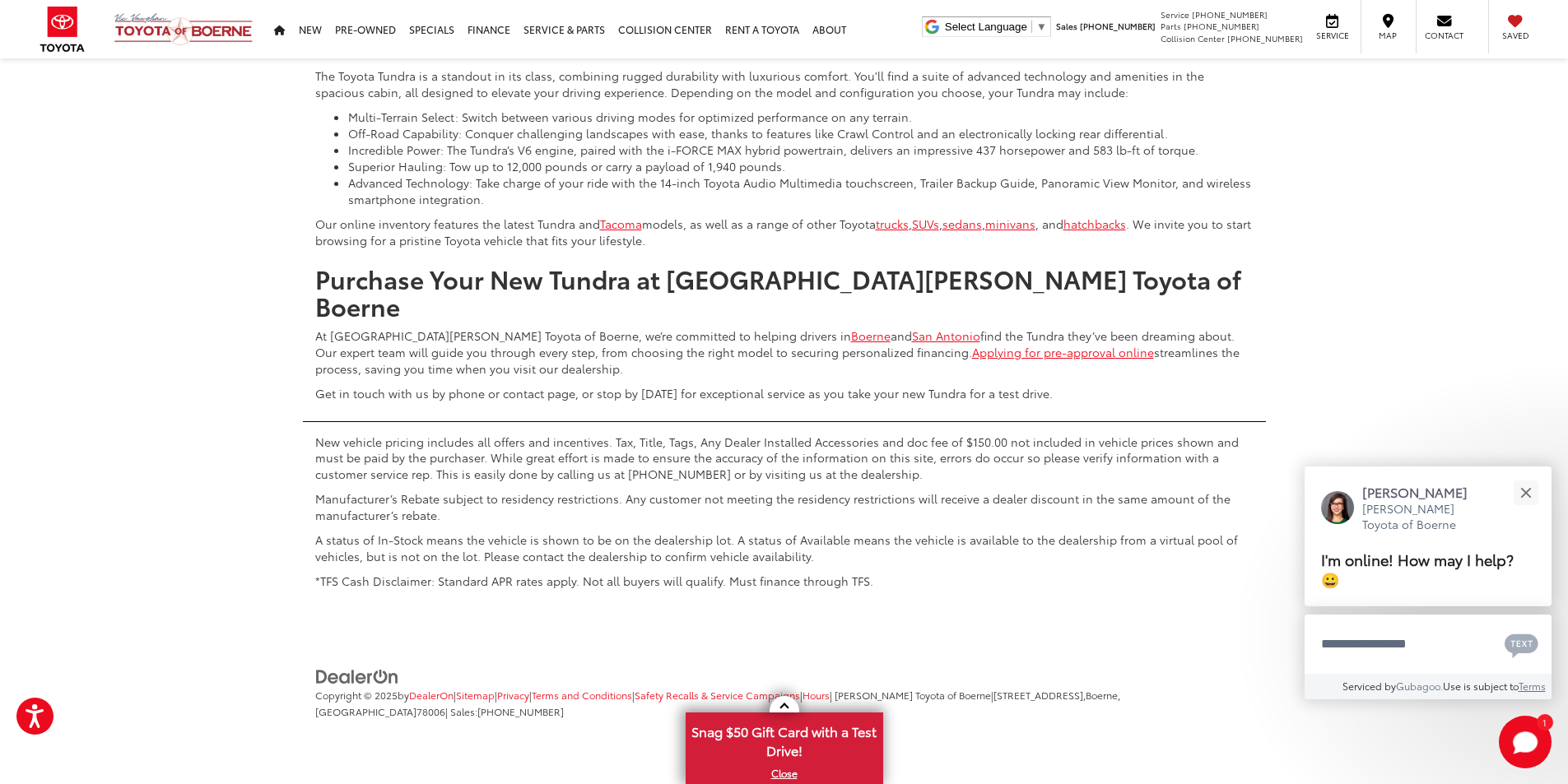
scroll to position [8769, 0]
